Goal: Information Seeking & Learning: Learn about a topic

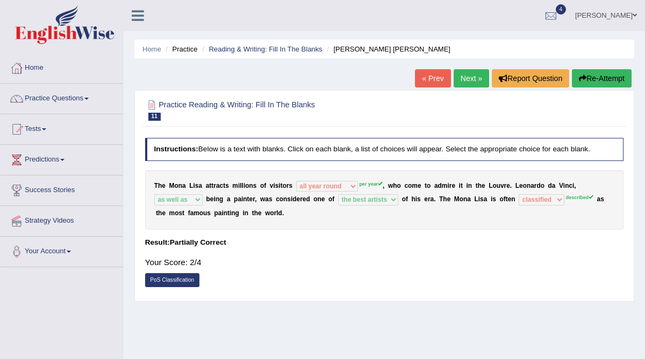
select select "all year round"
select select "as well as"
select select "the best artists"
select select "classified"
click at [468, 75] on link "Next »" at bounding box center [470, 78] width 35 height 18
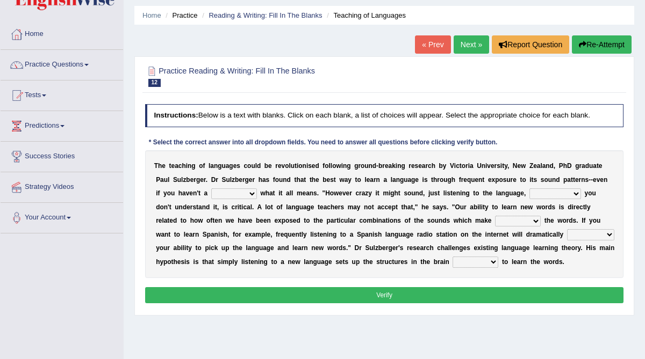
scroll to position [36, 0]
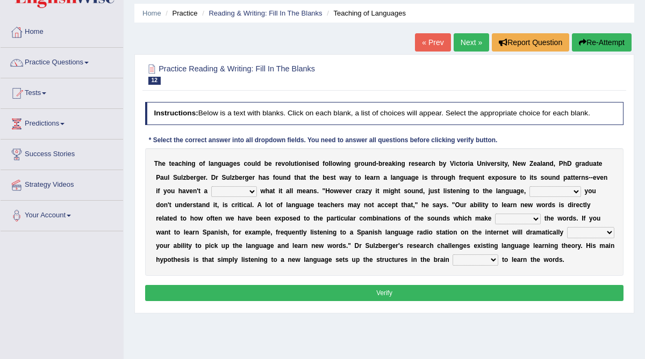
click at [245, 191] on select "dew claw clue due" at bounding box center [234, 191] width 46 height 11
select select "clue"
click at [211, 186] on select "dew claw clue due" at bounding box center [234, 191] width 46 height 11
click at [569, 192] on select "but also all together even though if so" at bounding box center [555, 191] width 52 height 11
select select "even though"
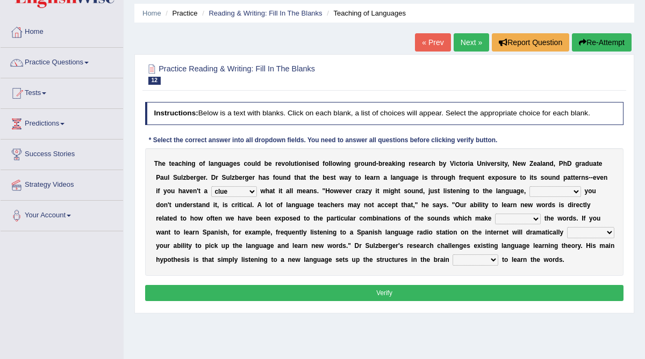
click at [529, 186] on select "but also all together even though if so" at bounding box center [555, 191] width 52 height 11
click at [503, 219] on select "down up of on" at bounding box center [518, 219] width 46 height 11
select select "up"
click at [495, 214] on select "down up of on" at bounding box center [518, 219] width 46 height 11
click at [567, 233] on select "evaluate exaggerate describe boost" at bounding box center [590, 232] width 47 height 11
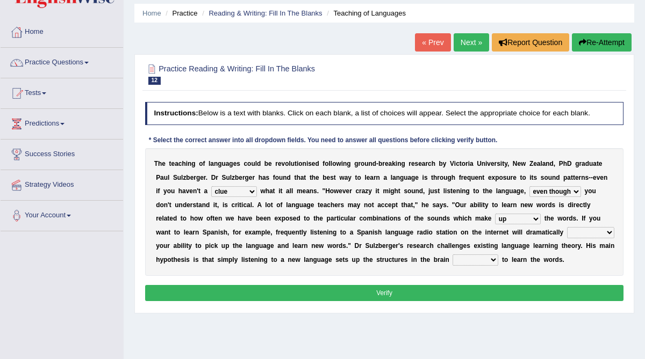
select select "boost"
click at [567, 227] on select "evaluate exaggerate describe boost" at bounding box center [590, 232] width 47 height 11
click at [452, 259] on select "requiring required directed to require" at bounding box center [475, 260] width 46 height 11
click at [452, 255] on select "requiring required directed to require" at bounding box center [475, 260] width 46 height 11
click at [452, 261] on select "requiring required directed to require" at bounding box center [475, 260] width 46 height 11
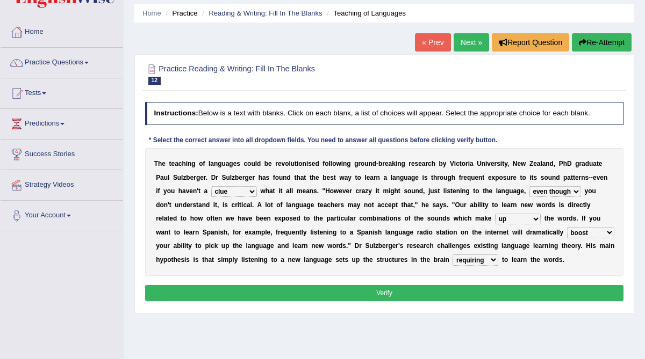
select select "required"
click at [452, 255] on select "requiring required directed to require" at bounding box center [475, 260] width 46 height 11
click at [438, 290] on button "Verify" at bounding box center [384, 293] width 479 height 16
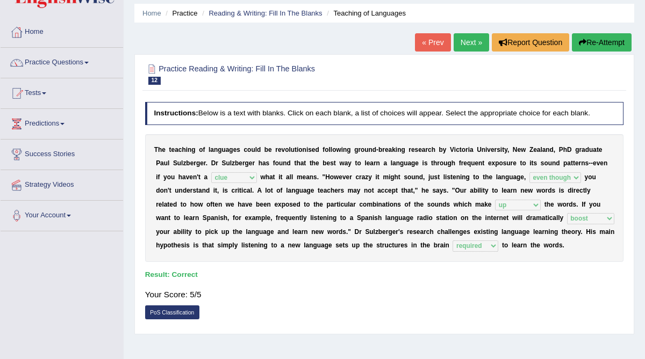
click at [467, 42] on link "Next »" at bounding box center [470, 42] width 35 height 18
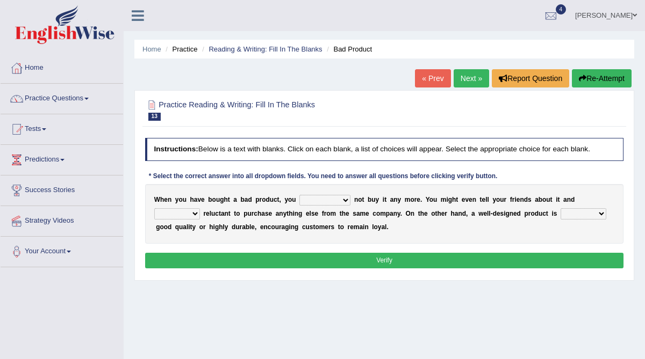
click at [343, 201] on select "would have should have should" at bounding box center [324, 200] width 51 height 11
select select "should"
click at [299, 195] on select "would have should have should" at bounding box center [324, 200] width 51 height 11
click at [195, 215] on select "is are be being" at bounding box center [177, 213] width 46 height 11
select select "be"
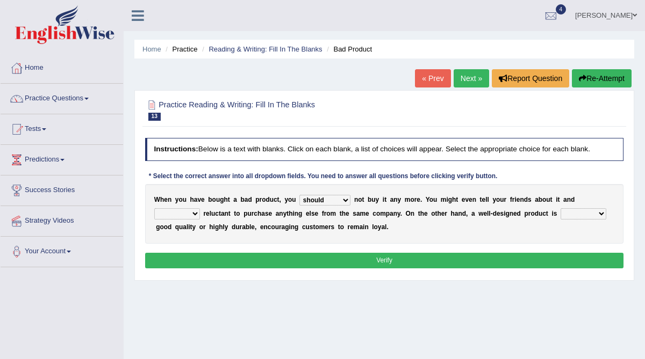
click at [154, 208] on select "is are be being" at bounding box center [177, 213] width 46 height 11
click at [602, 214] on select "both also neither either" at bounding box center [583, 213] width 46 height 11
select select "either"
click at [560, 208] on select "both also neither either" at bounding box center [583, 213] width 46 height 11
click at [350, 259] on button "Verify" at bounding box center [384, 261] width 479 height 16
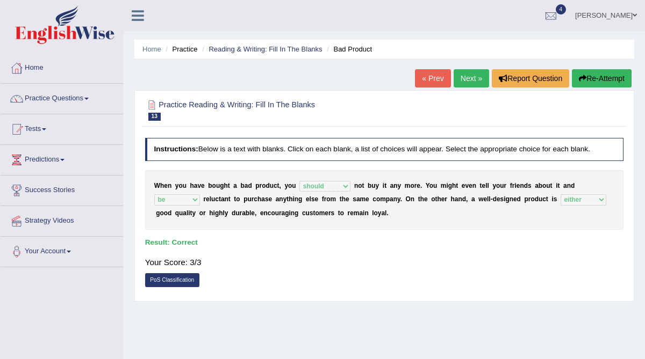
click at [471, 77] on link "Next »" at bounding box center [470, 78] width 35 height 18
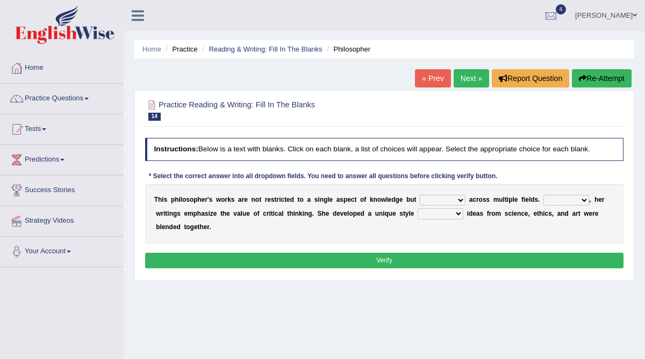
click at [460, 200] on select "constrain contain assemble extend" at bounding box center [443, 200] width 46 height 11
select select "constrain"
click at [420, 195] on select "constrain contain assemble extend" at bounding box center [443, 200] width 46 height 11
click at [461, 200] on select "constrain contain assemble extend" at bounding box center [443, 200] width 46 height 11
click at [587, 200] on select "Rather So Moreover Likely" at bounding box center [566, 200] width 46 height 11
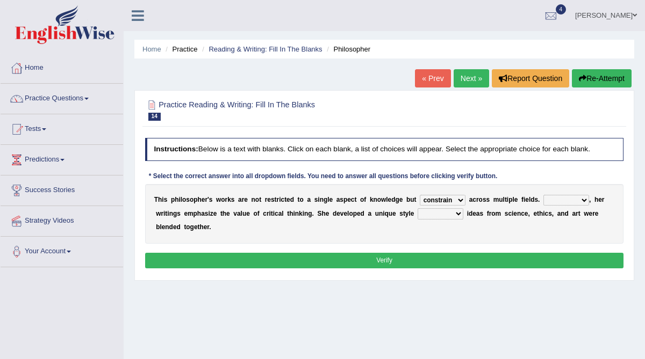
select select "Moreover"
click at [543, 195] on select "Rather So Moreover Likely" at bounding box center [566, 200] width 46 height 11
click at [457, 213] on select "in that that which in which" at bounding box center [440, 213] width 46 height 11
select select "in which"
click at [417, 208] on select "in that that which in which" at bounding box center [440, 213] width 46 height 11
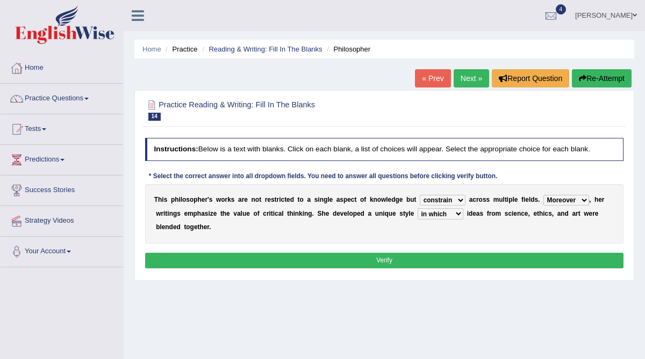
click at [461, 201] on select "constrain contain assemble extend" at bounding box center [443, 200] width 46 height 11
select select "extend"
click at [420, 195] on select "constrain contain assemble extend" at bounding box center [443, 200] width 46 height 11
click at [444, 258] on button "Verify" at bounding box center [384, 261] width 479 height 16
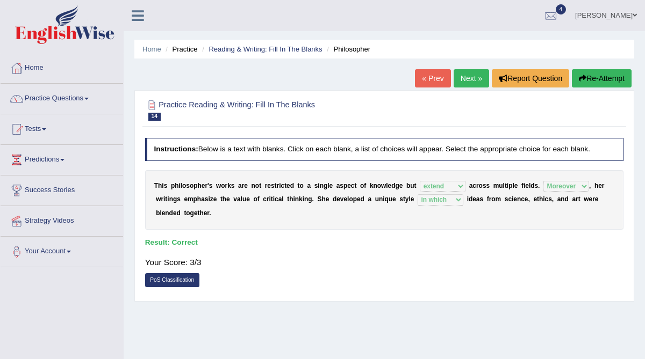
click at [468, 78] on link "Next »" at bounding box center [470, 78] width 35 height 18
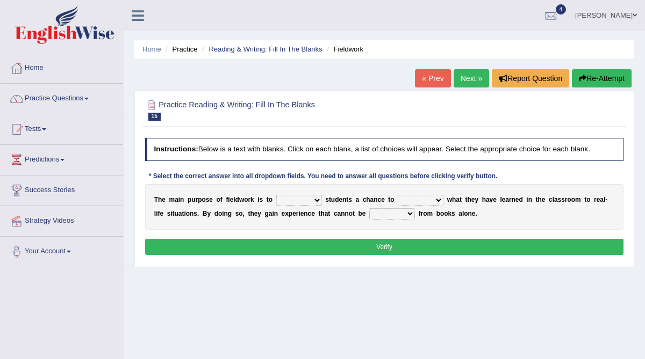
click at [317, 200] on select "resemble stow rave offer" at bounding box center [299, 200] width 46 height 11
select select "offer"
click at [276, 195] on select "resemble stow rave offer" at bounding box center [299, 200] width 46 height 11
click at [433, 202] on select "compare align apply dismount" at bounding box center [421, 200] width 46 height 11
select select "apply"
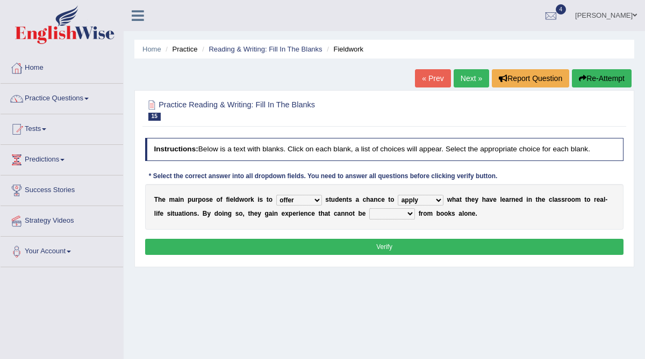
click at [398, 195] on select "compare align apply dismount" at bounding box center [421, 200] width 46 height 11
click at [409, 214] on select "originated prepared obtained touted" at bounding box center [392, 213] width 46 height 11
select select "obtained"
click at [369, 208] on select "originated prepared obtained touted" at bounding box center [392, 213] width 46 height 11
click at [404, 246] on button "Verify" at bounding box center [384, 247] width 479 height 16
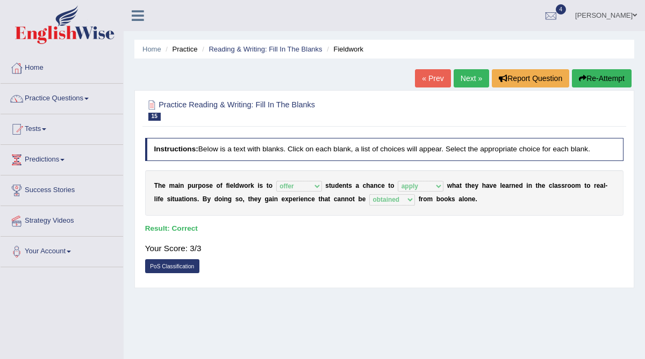
click at [464, 79] on link "Next »" at bounding box center [470, 78] width 35 height 18
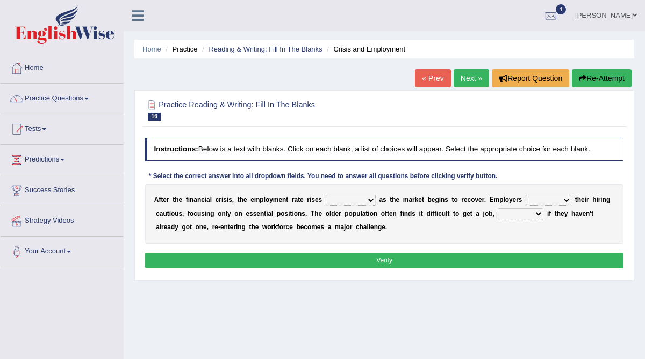
click at [369, 200] on select "normally conversely strenuously sharply" at bounding box center [351, 200] width 50 height 11
select select "sharply"
click at [326, 195] on select "normally conversely strenuously sharply" at bounding box center [351, 200] width 50 height 11
click at [555, 202] on select "keeping kept keep are kept" at bounding box center [548, 200] width 46 height 11
select select "keep"
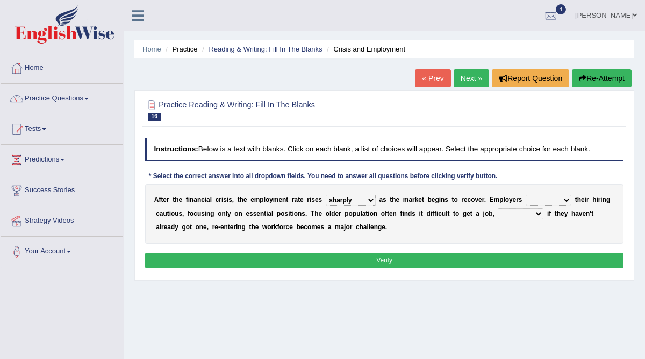
click at [525, 195] on select "keeping kept keep are kept" at bounding box center [548, 200] width 46 height 11
click at [537, 214] on select "although while then because" at bounding box center [520, 213] width 46 height 11
select select "because"
click at [497, 208] on select "although while then because" at bounding box center [520, 213] width 46 height 11
click at [369, 200] on select "normally conversely strenuously sharply" at bounding box center [351, 200] width 50 height 11
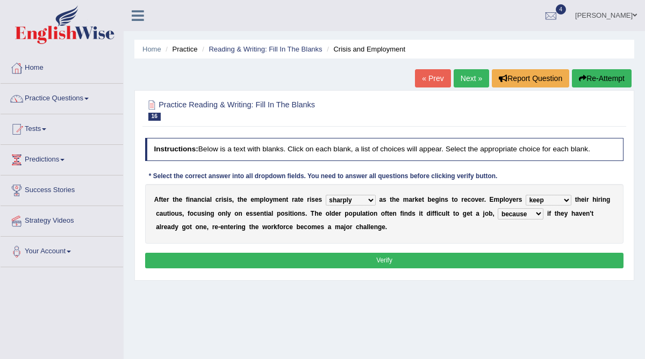
select select "conversely"
click at [326, 195] on select "normally conversely strenuously sharply" at bounding box center [351, 200] width 50 height 11
click at [426, 259] on button "Verify" at bounding box center [384, 261] width 479 height 16
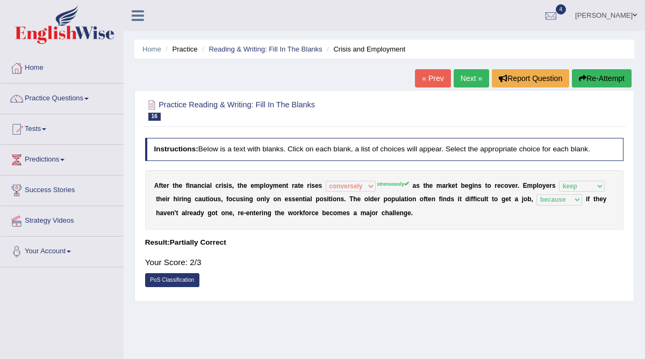
click at [472, 76] on link "Next »" at bounding box center [470, 78] width 35 height 18
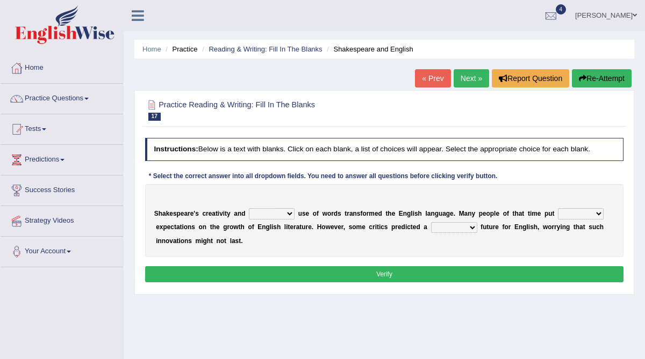
click at [291, 214] on select "idealized intensive fancied inventive" at bounding box center [272, 213] width 46 height 11
select select "inventive"
click at [249, 208] on select "idealized intensive fancied inventive" at bounding box center [272, 213] width 46 height 11
click at [591, 214] on select "wide much high more" at bounding box center [581, 213] width 46 height 11
select select "high"
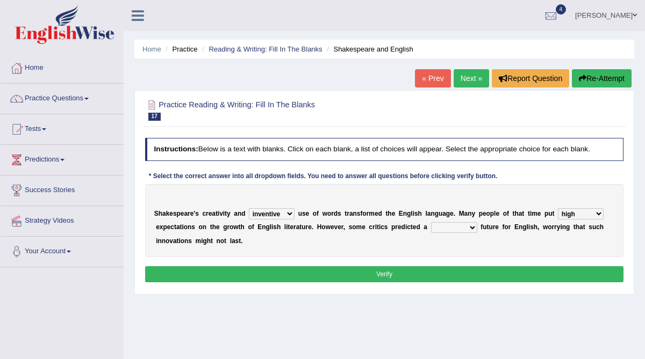
click at [558, 208] on select "wide much high more" at bounding box center [581, 213] width 46 height 11
click at [471, 227] on select "monetary promising irresistible daunting" at bounding box center [454, 227] width 46 height 11
select select "daunting"
click at [431, 222] on select "monetary promising irresistible daunting" at bounding box center [454, 227] width 46 height 11
click at [453, 272] on button "Verify" at bounding box center [384, 274] width 479 height 16
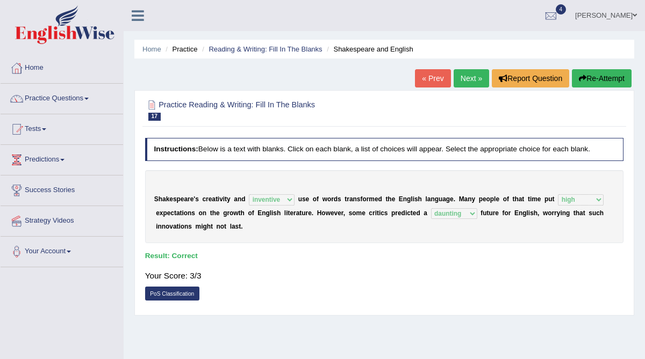
click at [465, 78] on link "Next »" at bounding box center [470, 78] width 35 height 18
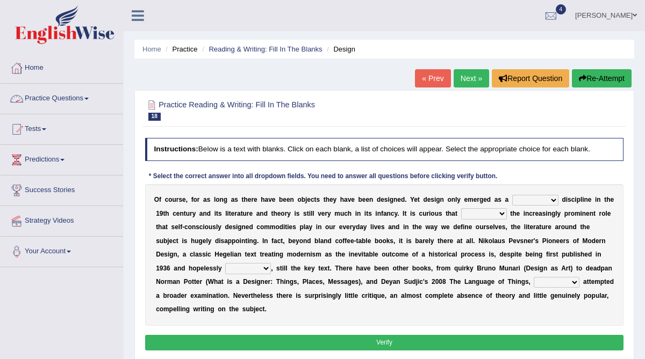
click at [50, 100] on link "Practice Questions" at bounding box center [62, 97] width 122 height 27
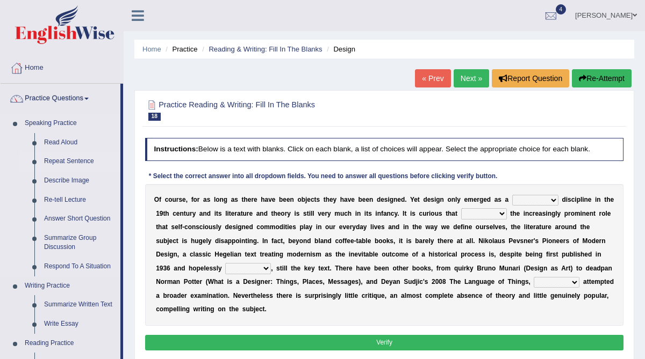
click at [55, 162] on link "Repeat Sentence" at bounding box center [79, 161] width 81 height 19
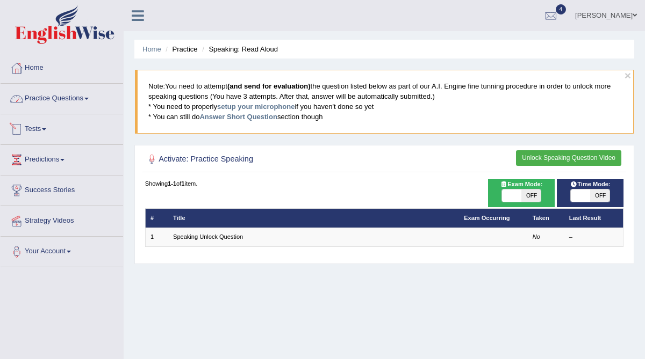
click at [53, 98] on link "Practice Questions" at bounding box center [62, 97] width 122 height 27
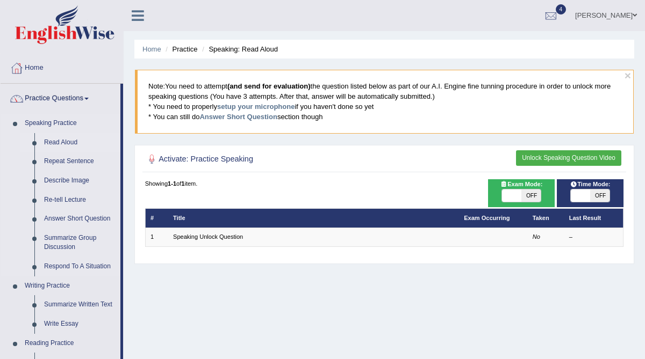
click at [53, 142] on link "Read Aloud" at bounding box center [79, 142] width 81 height 19
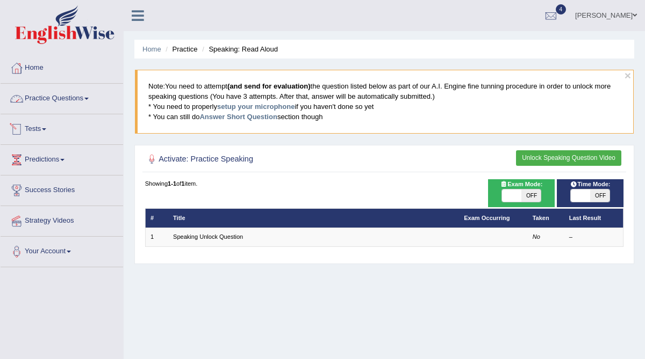
click at [56, 97] on link "Practice Questions" at bounding box center [62, 97] width 122 height 27
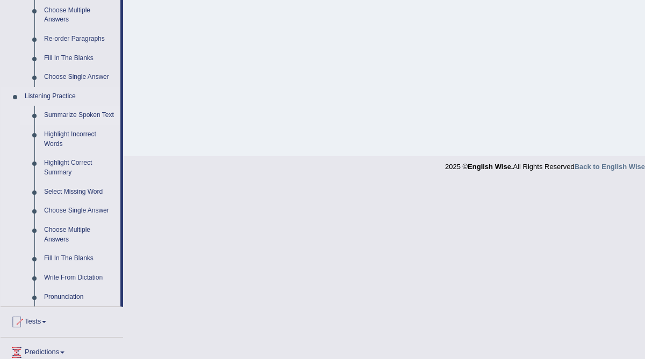
scroll to position [386, 0]
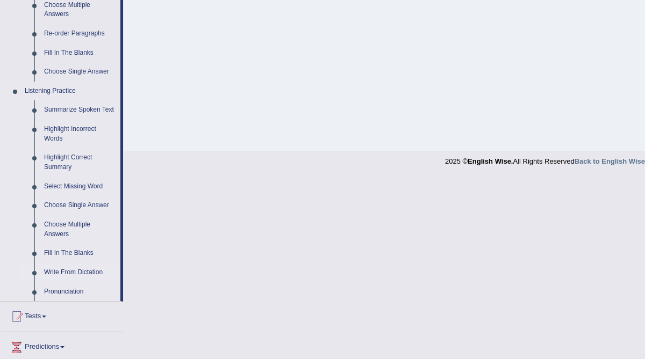
click at [66, 281] on link "Write From Dictation" at bounding box center [79, 272] width 81 height 19
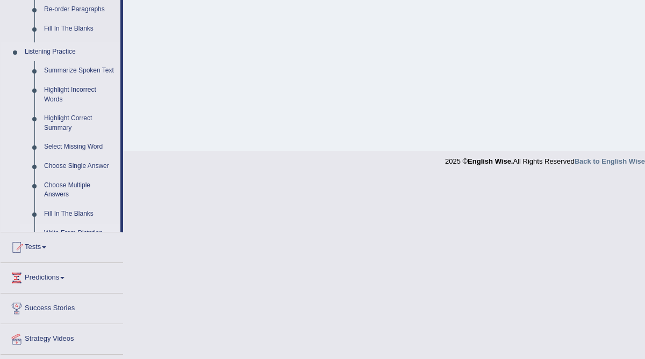
scroll to position [205, 0]
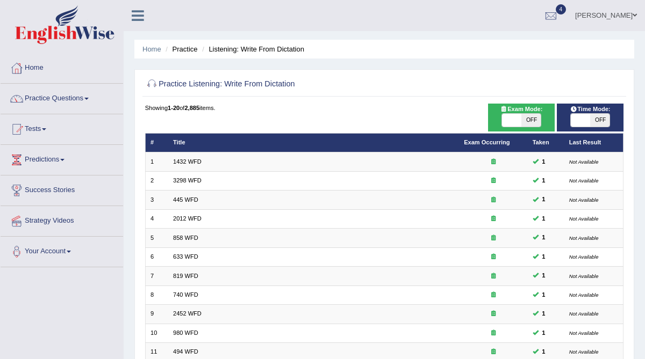
click at [532, 119] on span "OFF" at bounding box center [530, 120] width 19 height 13
checkbox input "true"
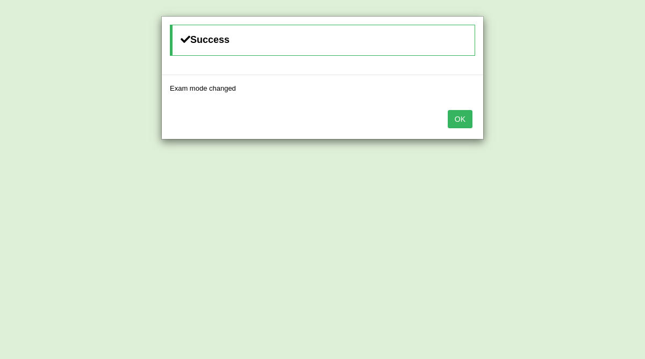
click at [461, 118] on button "OK" at bounding box center [459, 119] width 25 height 18
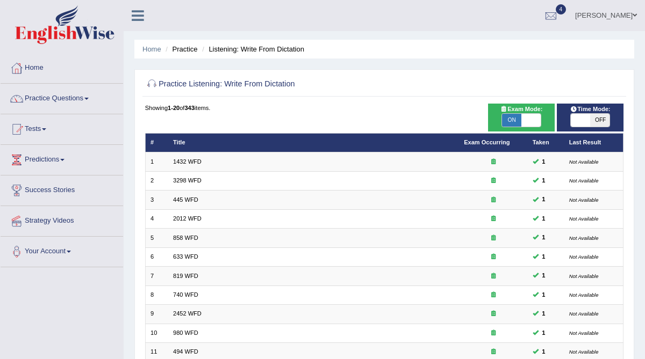
click at [598, 120] on span "OFF" at bounding box center [599, 120] width 19 height 13
checkbox input "true"
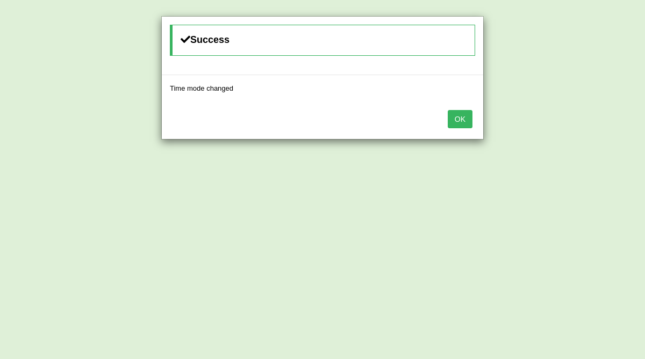
click at [458, 118] on button "OK" at bounding box center [459, 119] width 25 height 18
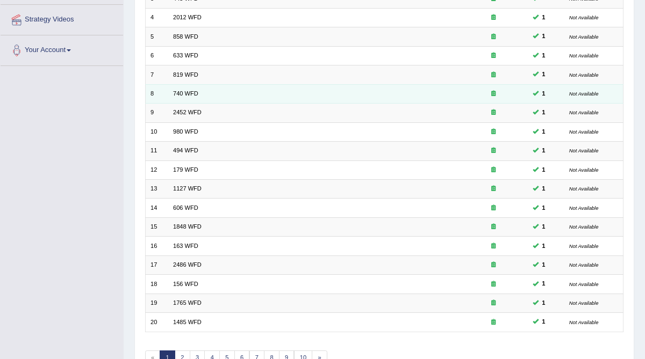
scroll to position [254, 0]
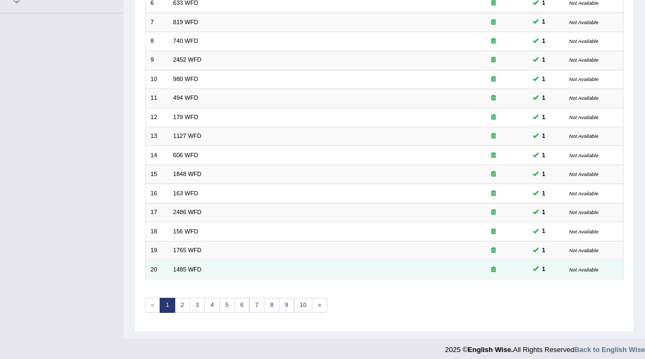
click at [333, 204] on td "2486 WFD" at bounding box center [313, 212] width 291 height 19
